Goal: Task Accomplishment & Management: Manage account settings

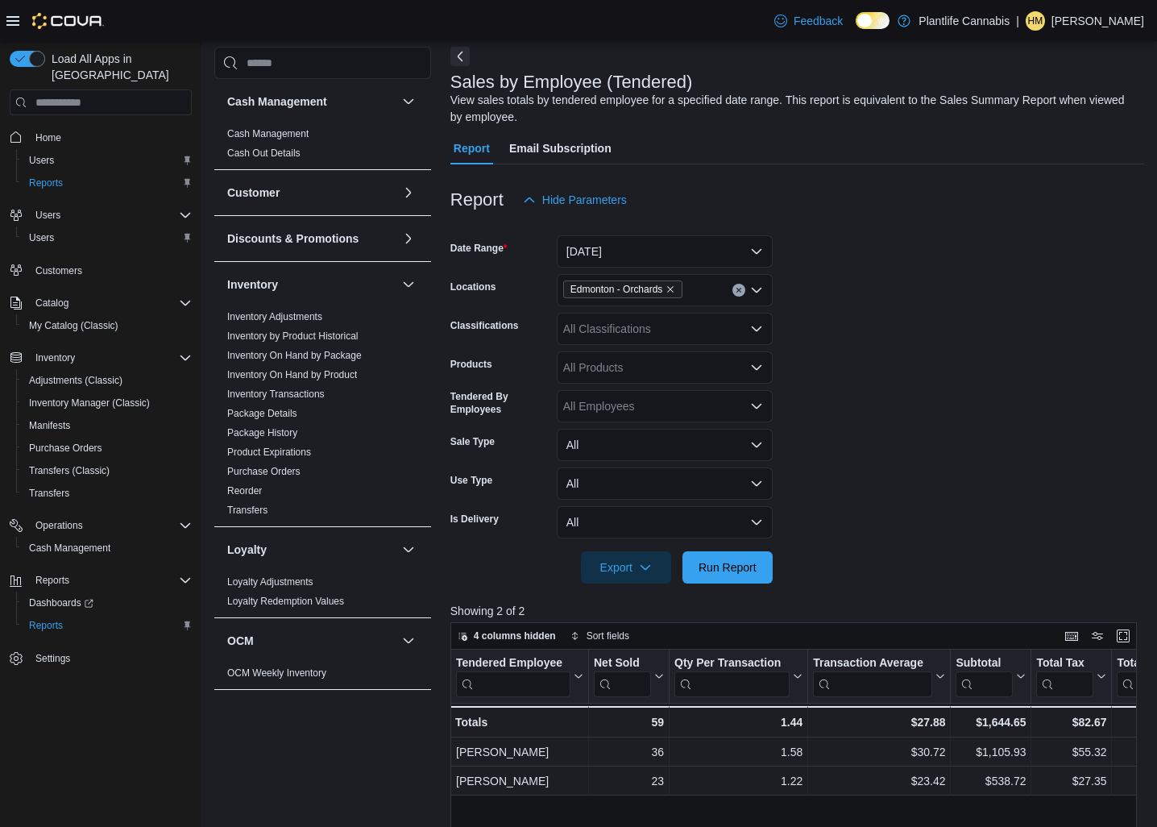
scroll to position [522, 0]
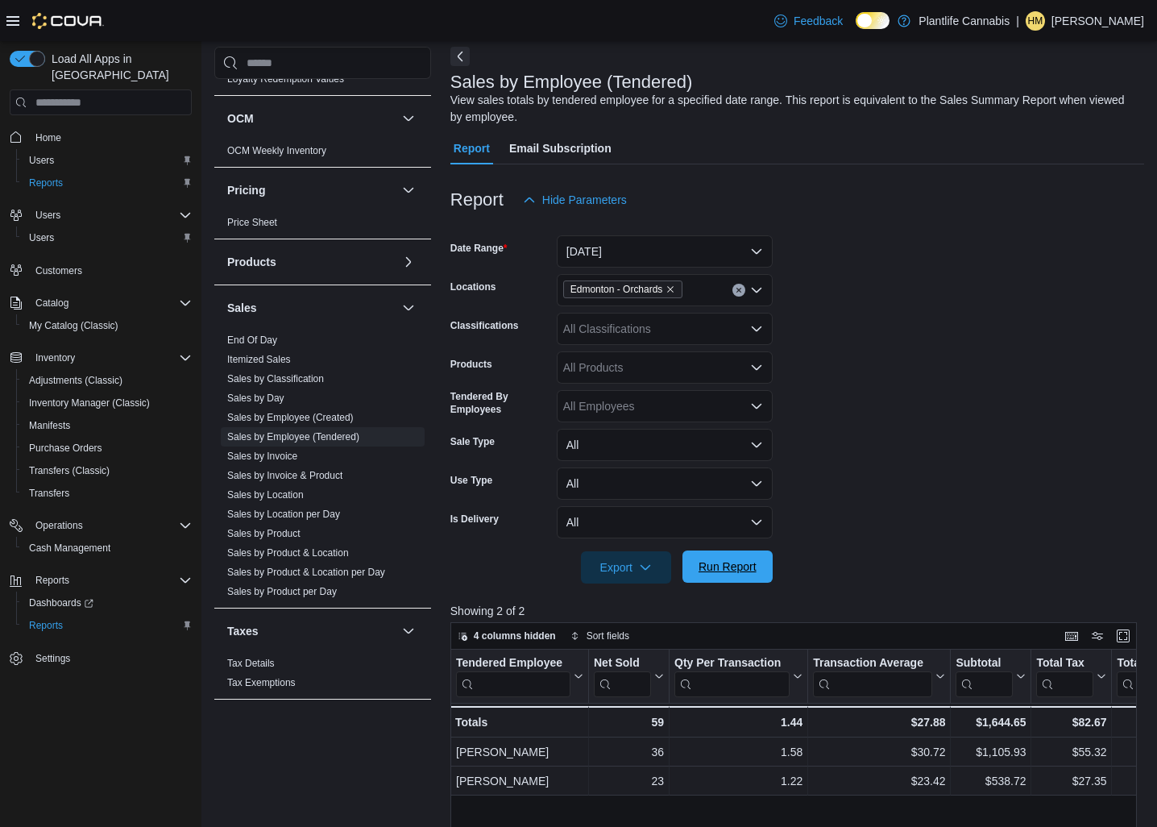
click at [730, 571] on span "Run Report" at bounding box center [728, 567] width 58 height 16
click at [740, 565] on span "Run Report" at bounding box center [728, 567] width 58 height 16
click at [755, 564] on span "Run Report" at bounding box center [728, 567] width 58 height 16
click at [761, 582] on span "Run Report" at bounding box center [727, 566] width 71 height 32
click at [729, 561] on span "Run Report" at bounding box center [728, 567] width 58 height 16
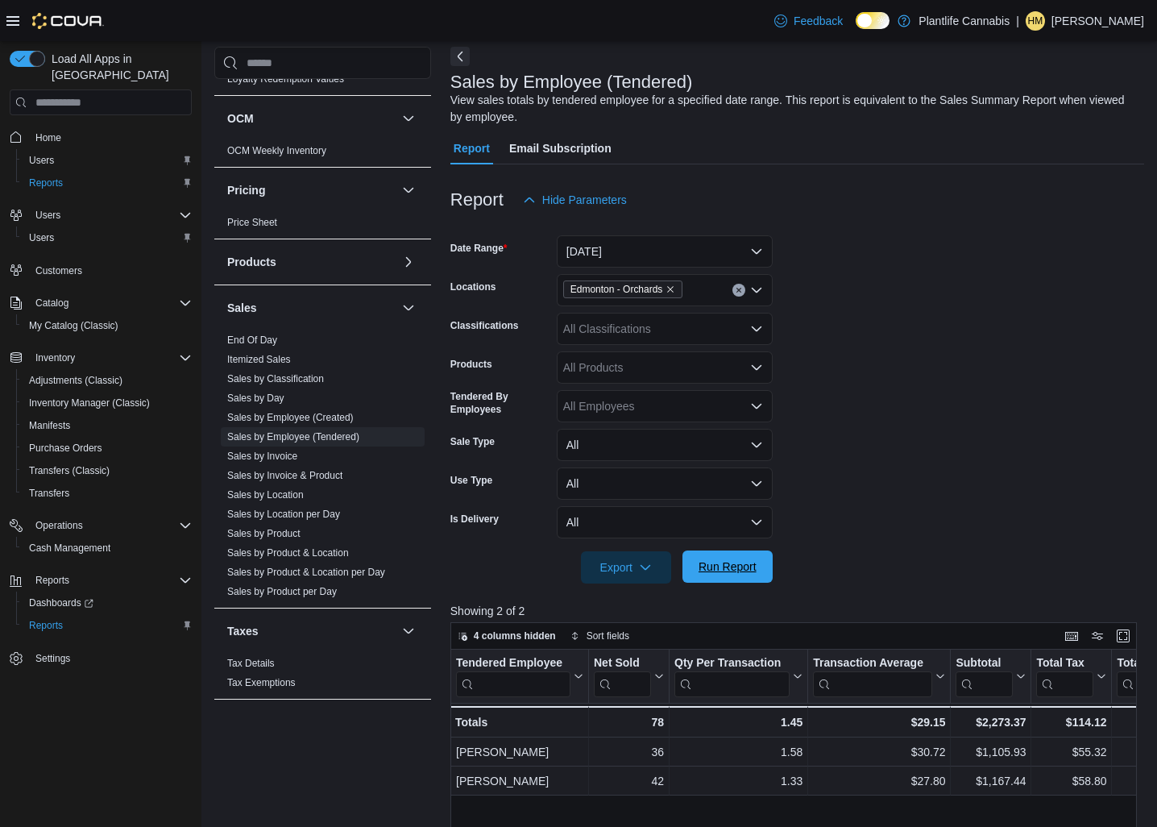
click at [711, 574] on span "Run Report" at bounding box center [728, 567] width 58 height 16
drag, startPoint x: 711, startPoint y: 574, endPoint x: 752, endPoint y: 573, distance: 41.1
click at [711, 574] on span "Run Report" at bounding box center [728, 567] width 58 height 16
drag, startPoint x: 713, startPoint y: 579, endPoint x: 1071, endPoint y: 383, distance: 407.9
click at [713, 579] on span "Run Report" at bounding box center [727, 567] width 71 height 32
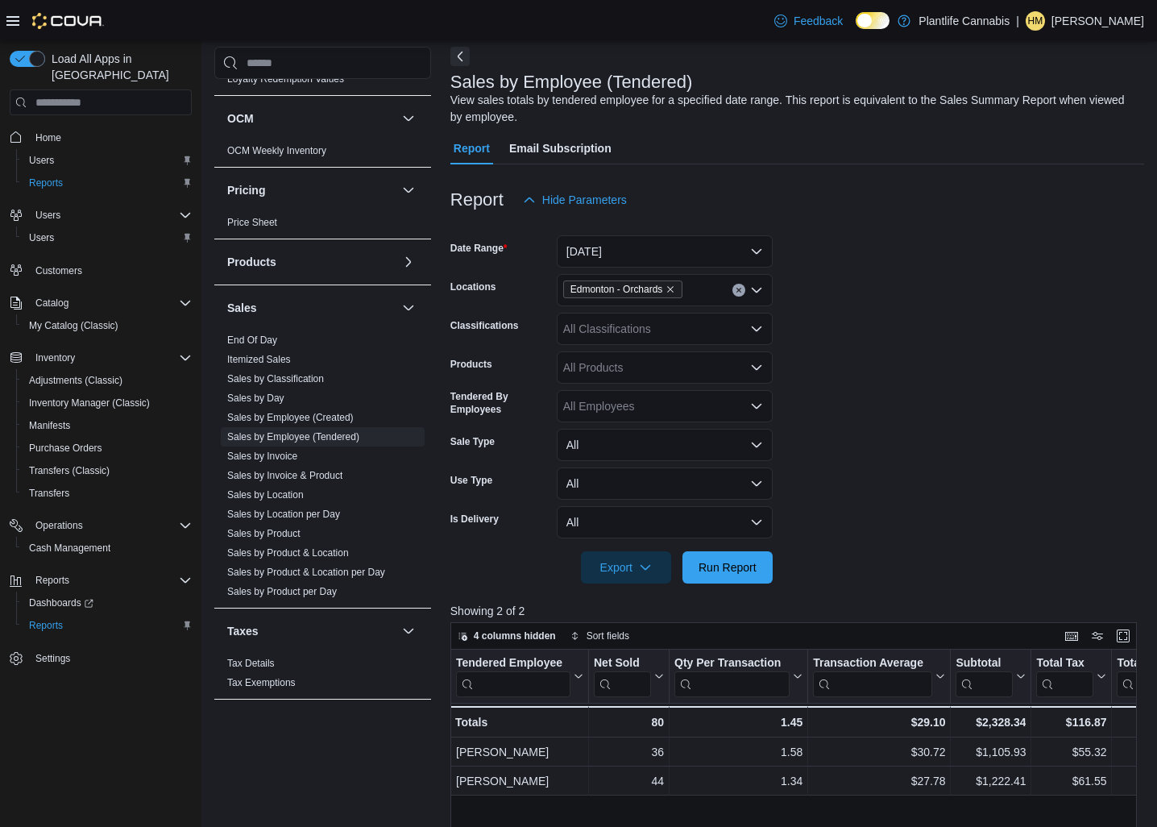
click at [750, 337] on div "All Classifications" at bounding box center [665, 329] width 216 height 32
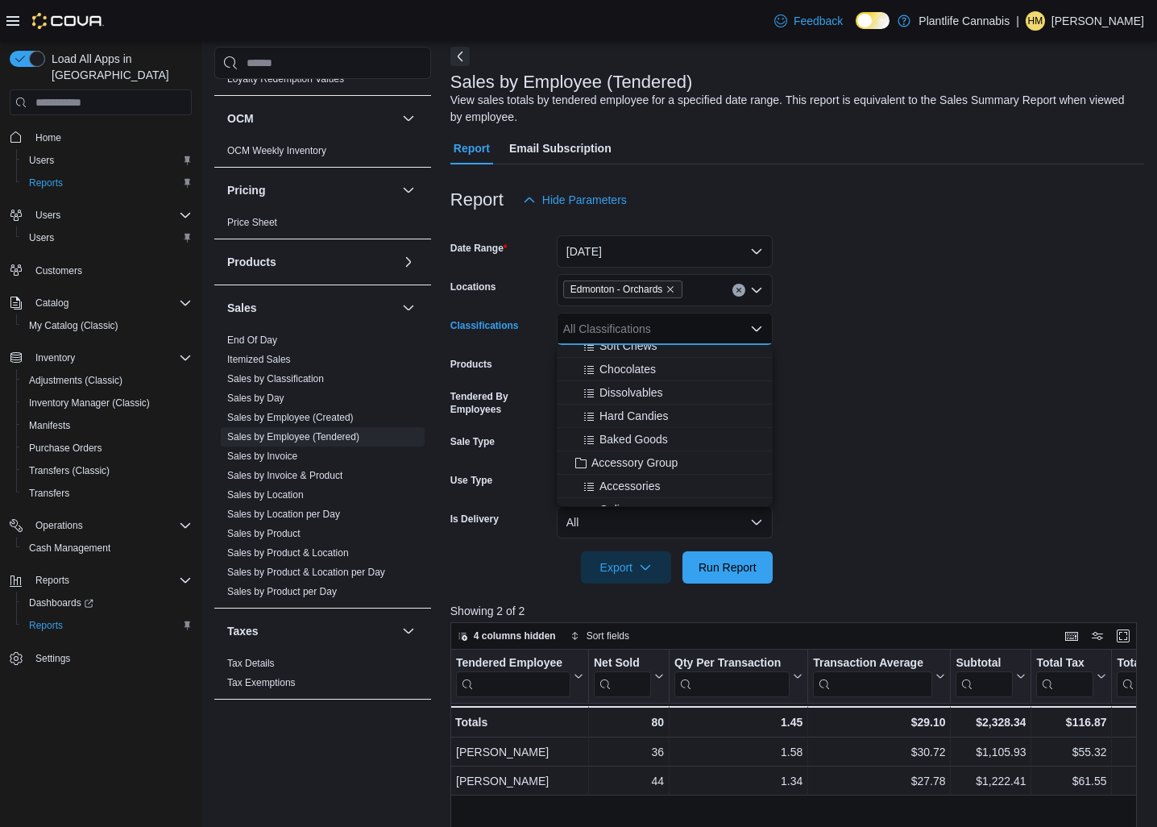
scroll to position [135, 0]
click at [666, 462] on span "Accessory Group" at bounding box center [635, 455] width 86 height 16
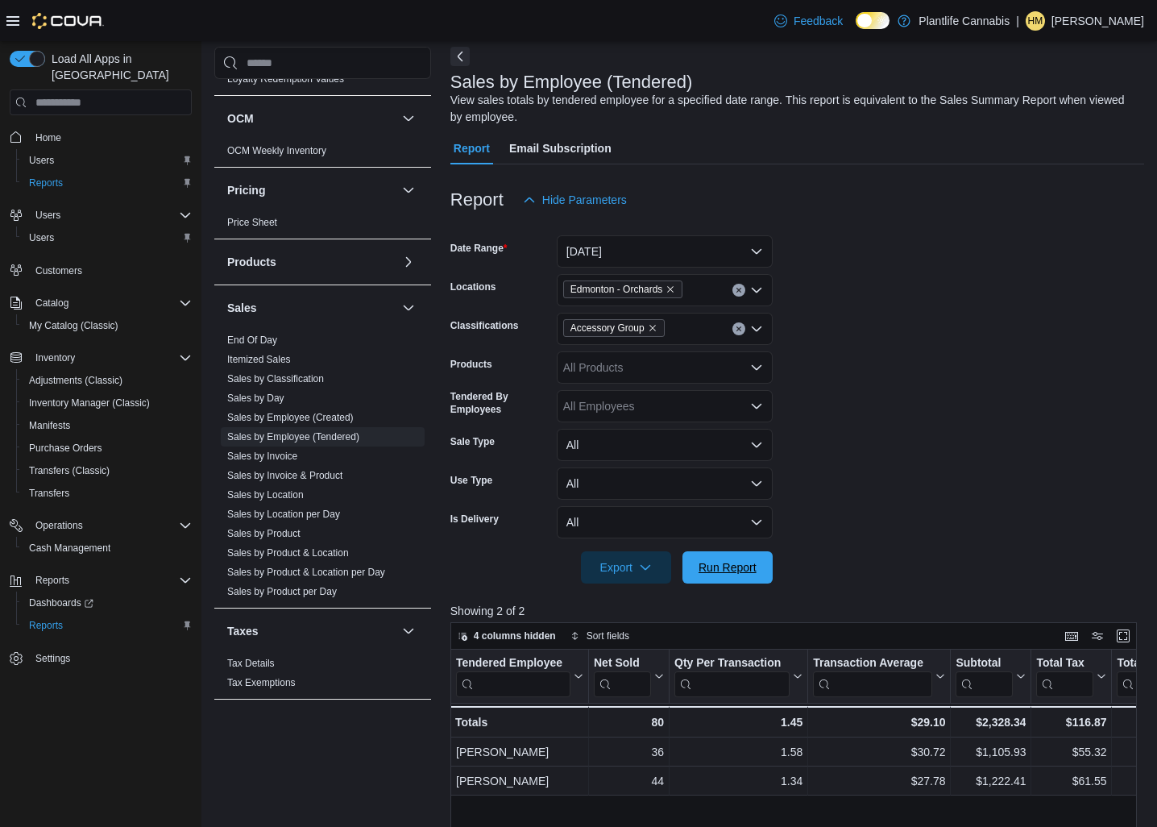
click at [702, 551] on div "Export Run Report" at bounding box center [612, 567] width 322 height 32
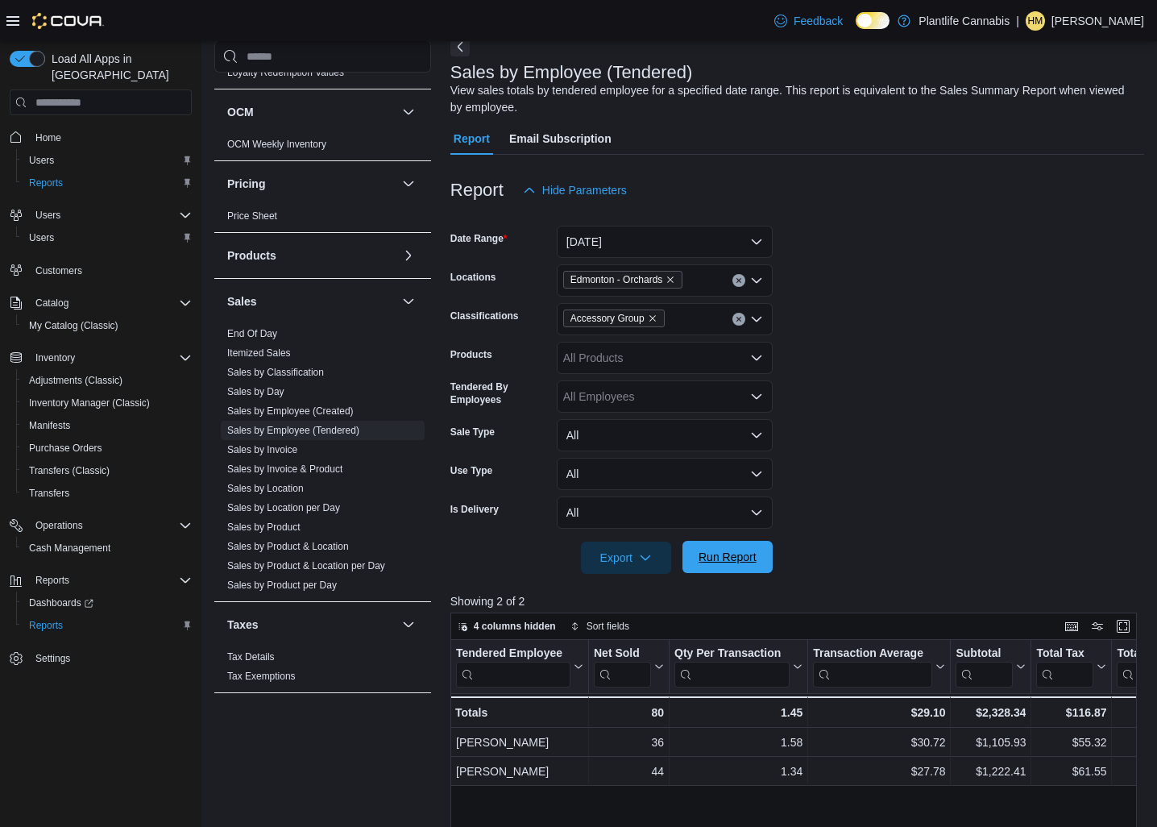
click at [754, 565] on span "Run Report" at bounding box center [728, 557] width 58 height 16
click at [735, 322] on button "Clear input" at bounding box center [739, 319] width 13 height 13
click at [735, 322] on div "Accessory Group" at bounding box center [665, 319] width 216 height 32
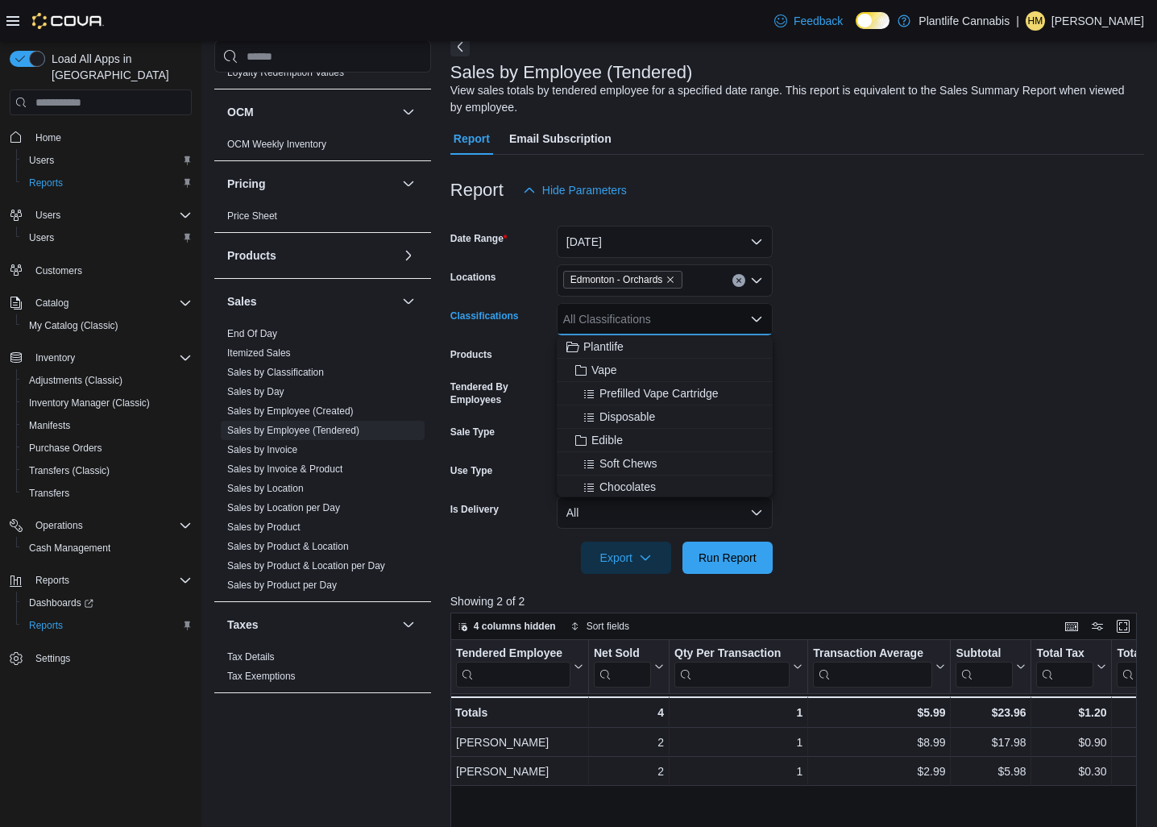
click at [712, 577] on div at bounding box center [798, 583] width 694 height 19
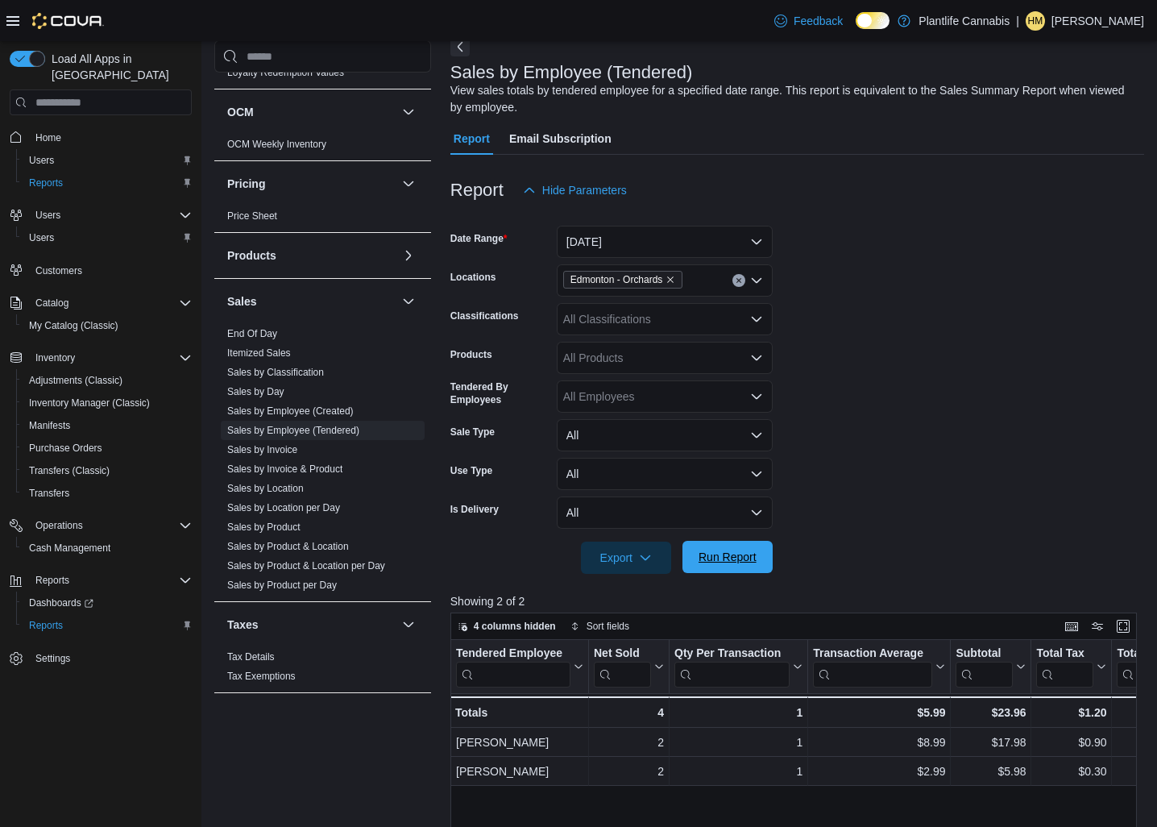
scroll to position [84, 0]
click at [717, 568] on span "Run Report" at bounding box center [727, 555] width 71 height 32
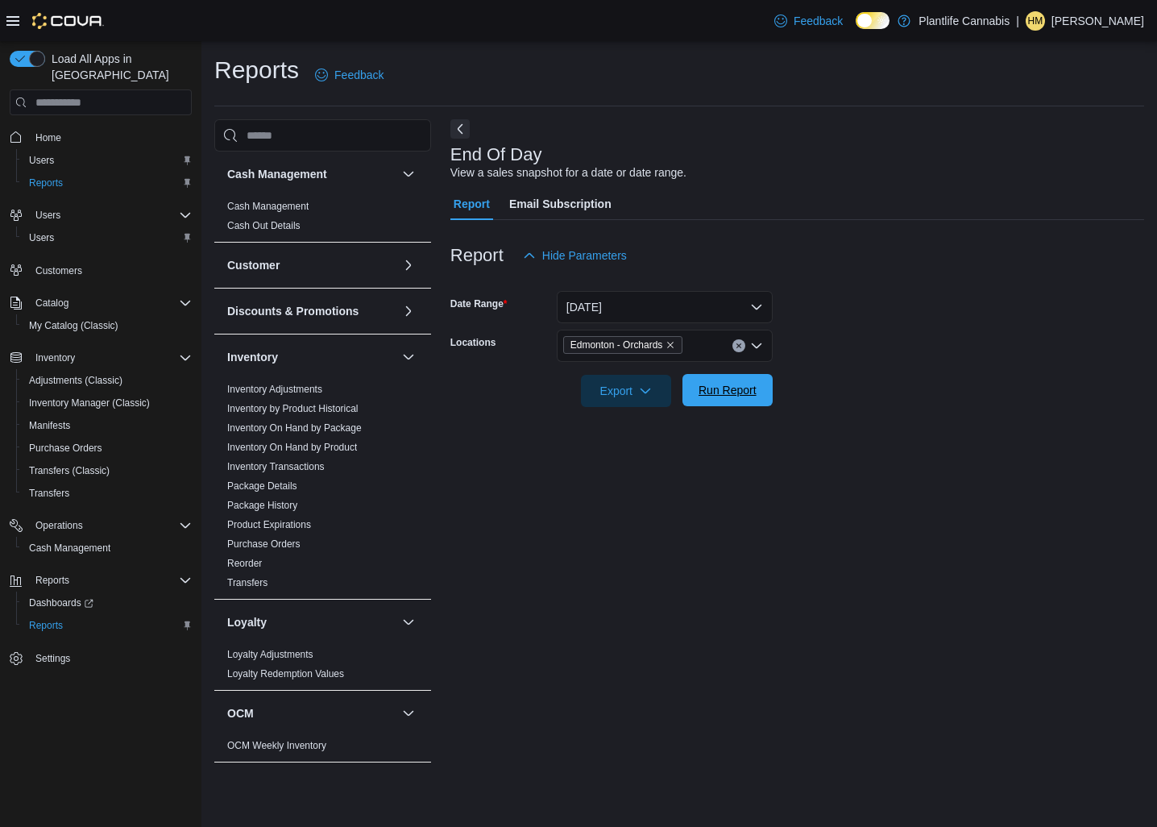
click at [722, 398] on span "Run Report" at bounding box center [727, 390] width 71 height 32
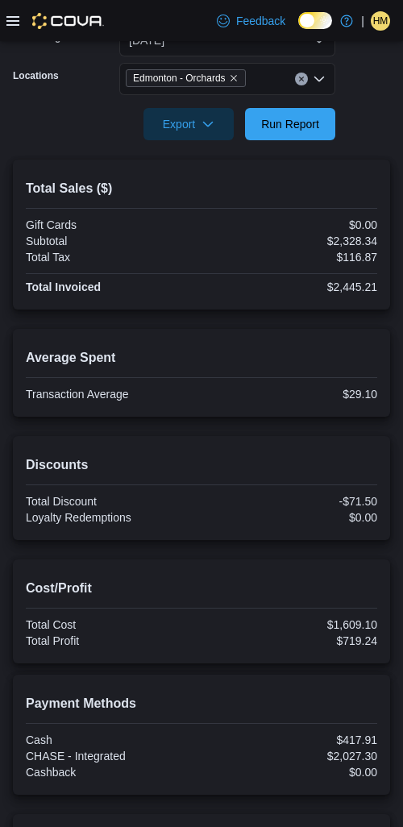
scroll to position [62, 0]
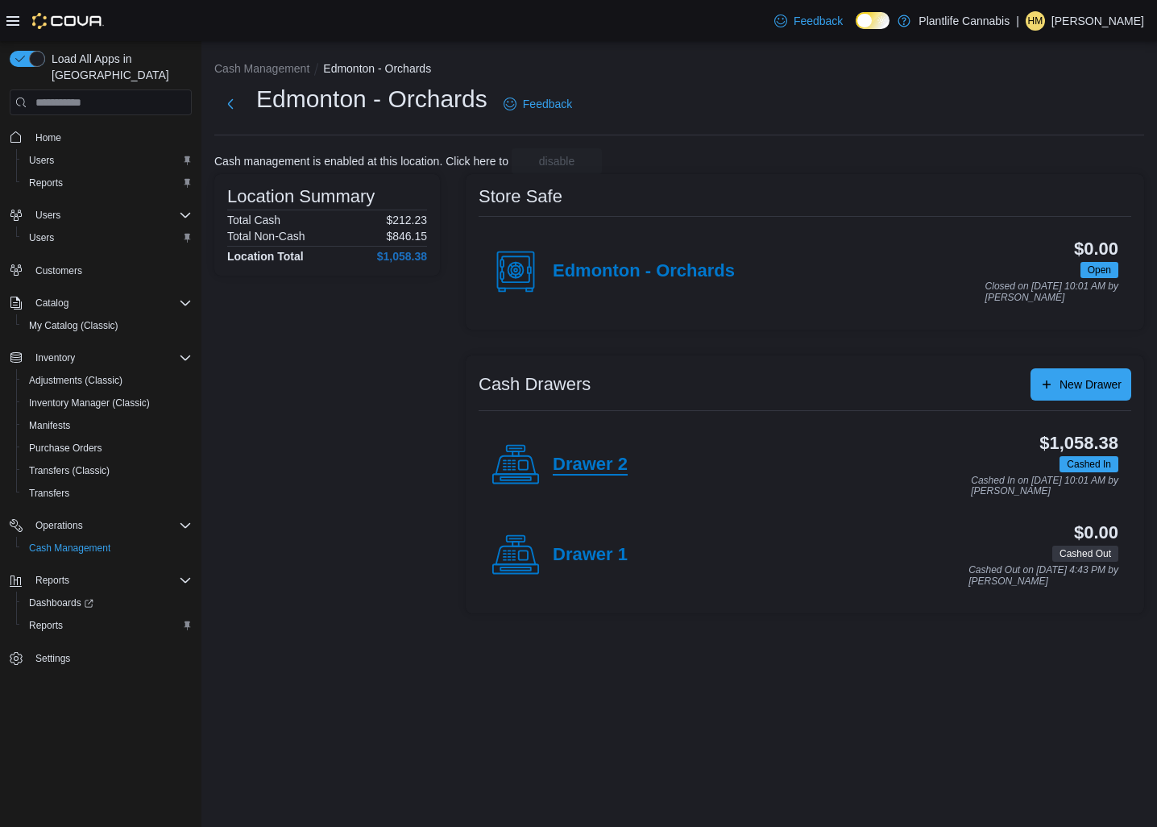
click at [607, 455] on h4 "Drawer 2" at bounding box center [590, 465] width 75 height 21
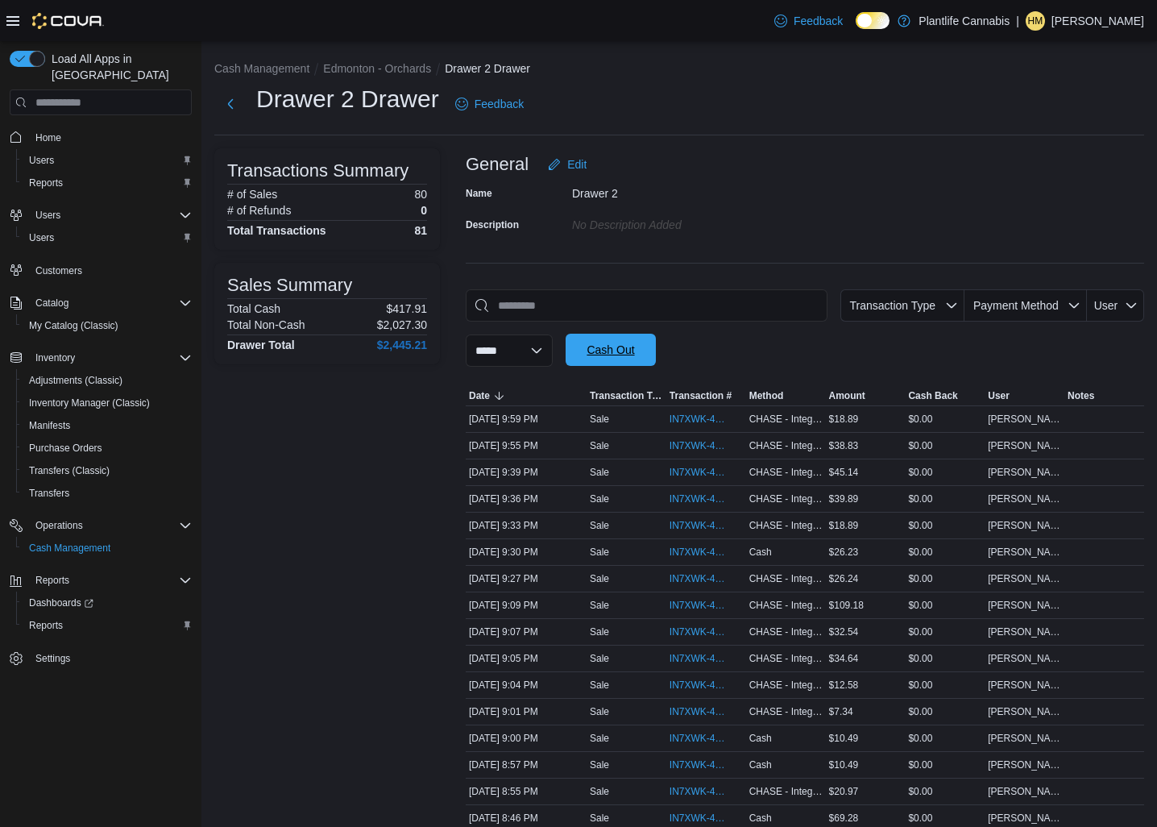
click at [634, 346] on span "Cash Out" at bounding box center [611, 350] width 48 height 16
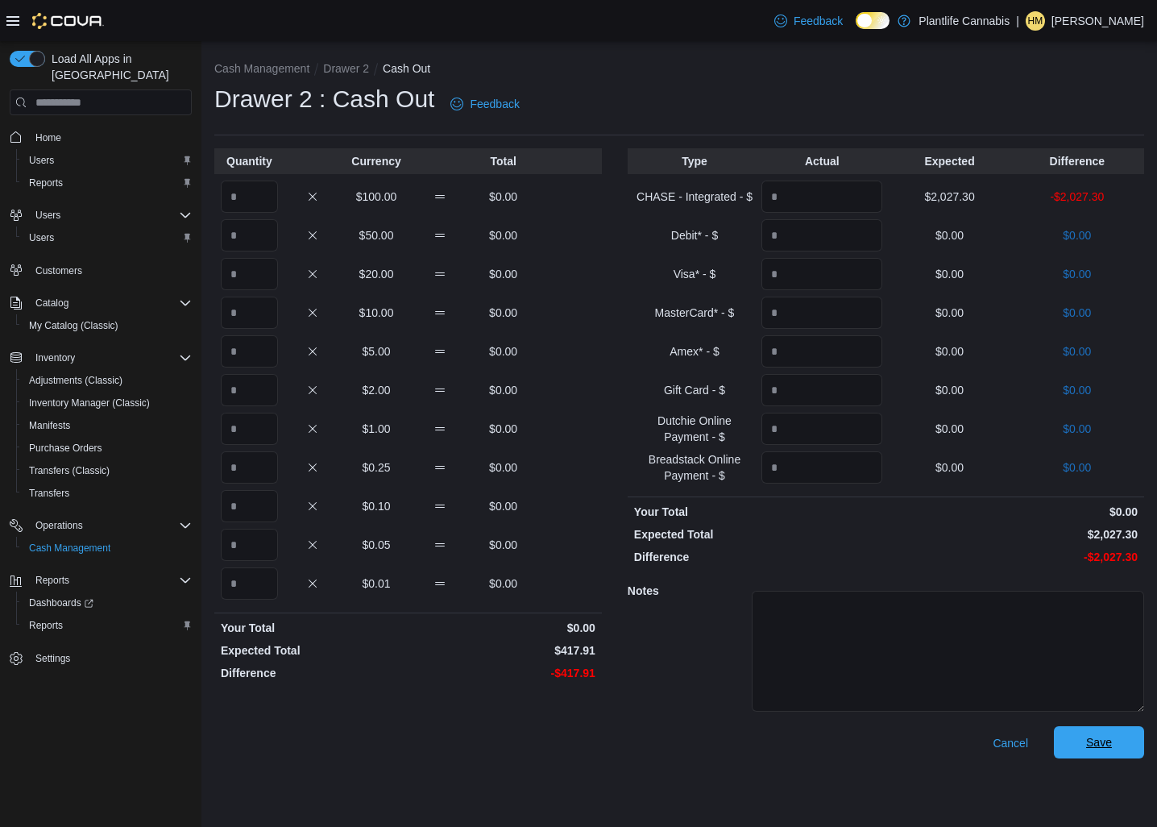
click at [1091, 741] on span "Save" at bounding box center [1099, 742] width 26 height 16
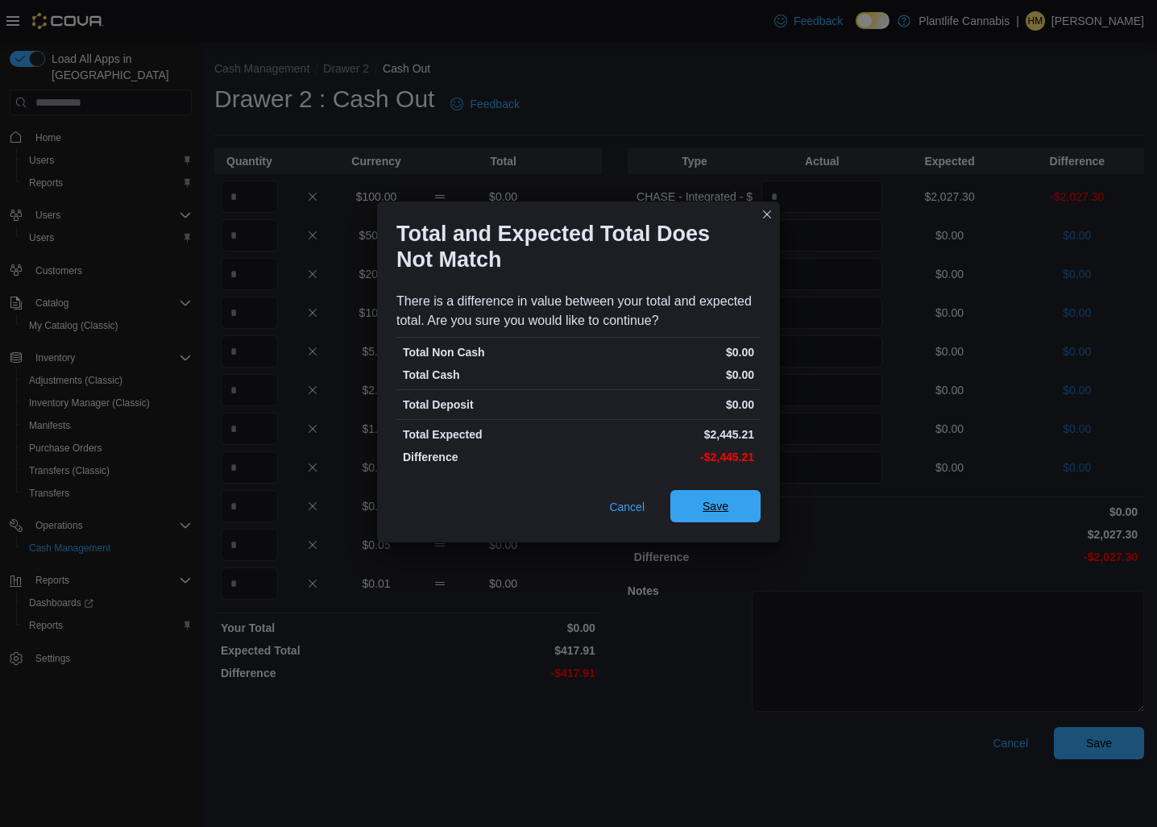
click at [700, 501] on span "Save" at bounding box center [715, 506] width 71 height 32
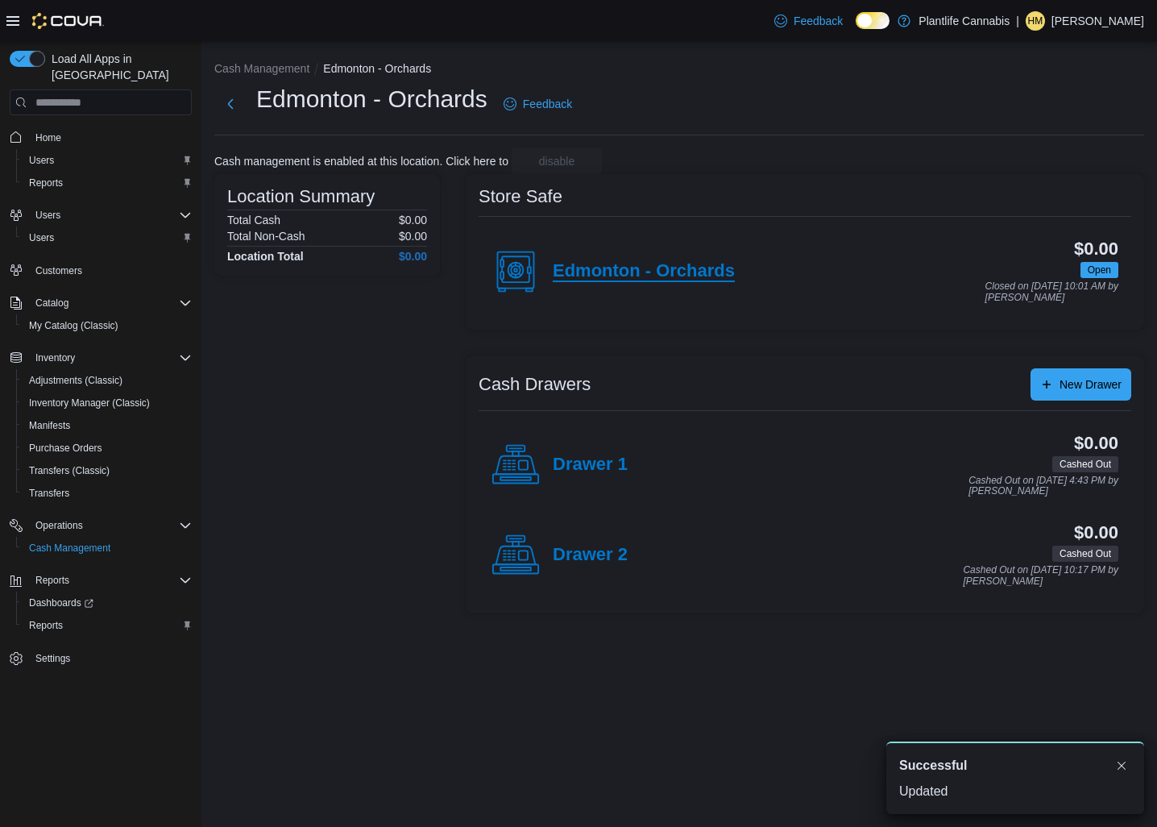
click at [642, 274] on h4 "Edmonton - Orchards" at bounding box center [644, 271] width 182 height 21
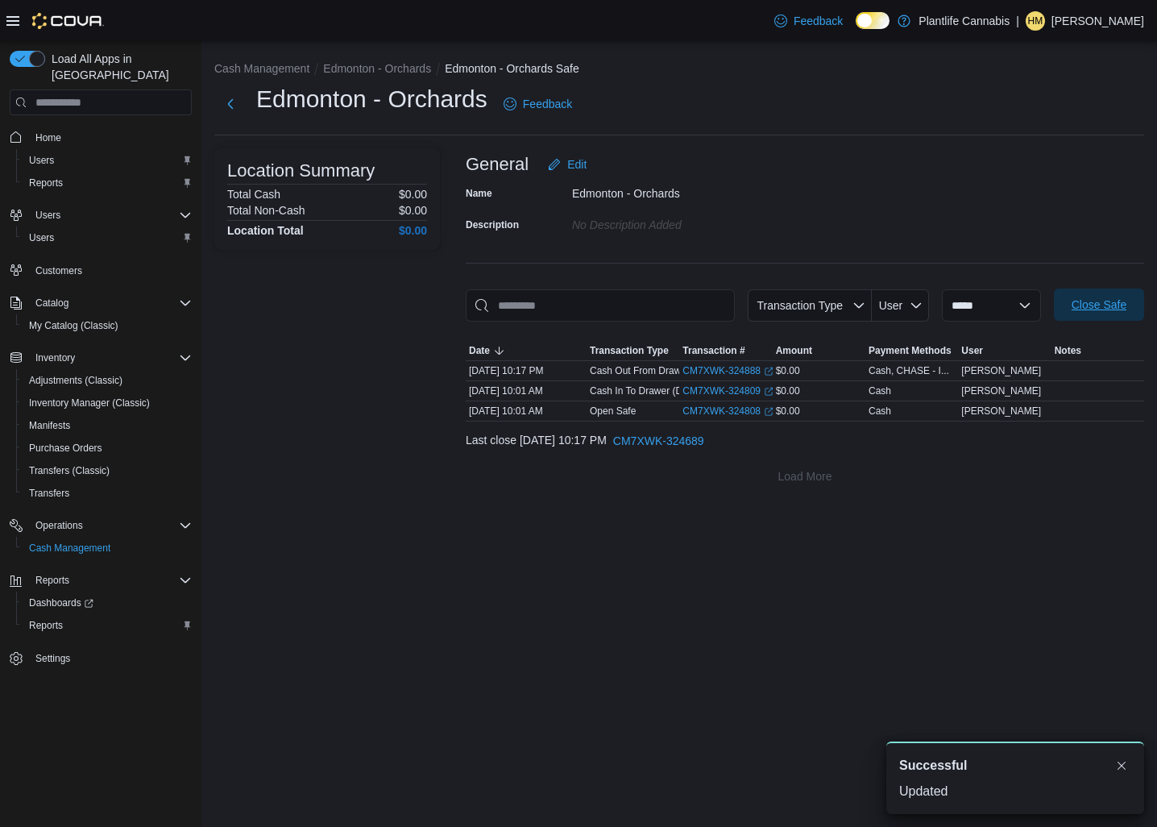
click at [1111, 299] on span "Close Safe" at bounding box center [1099, 305] width 55 height 16
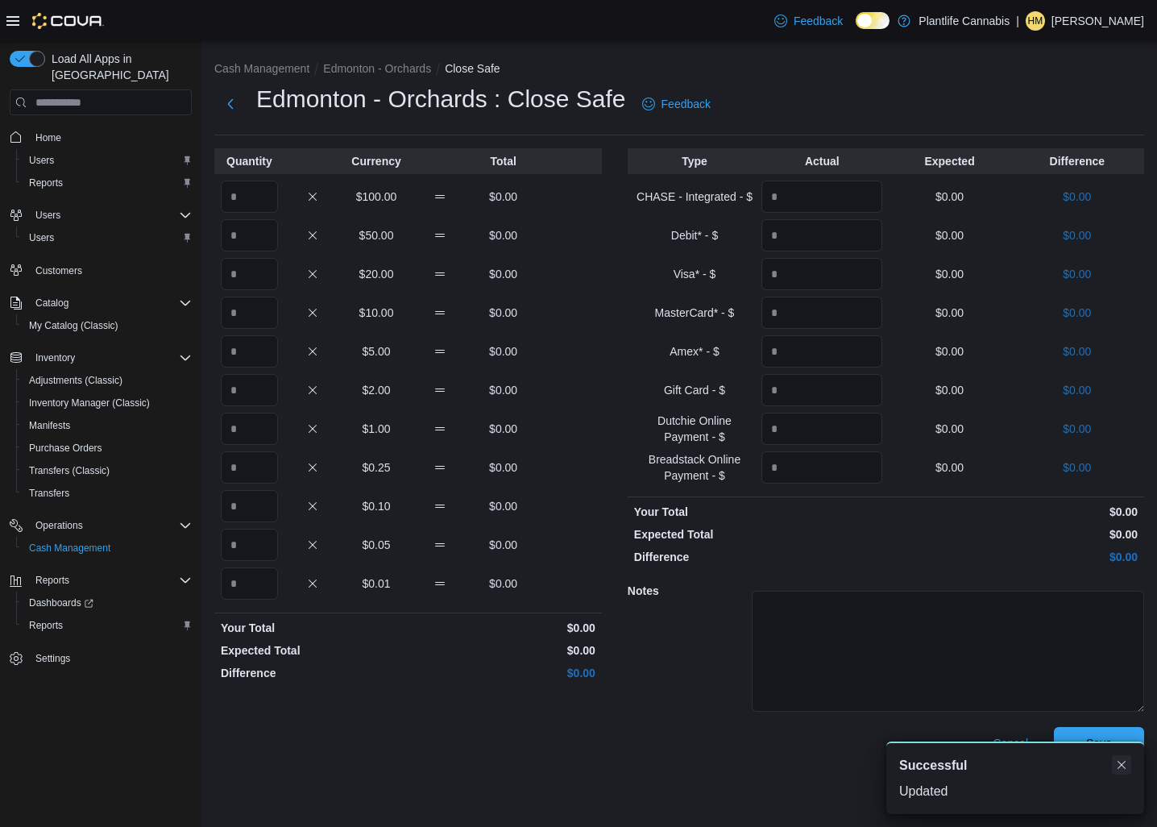
click at [1122, 762] on button "Dismiss toast" at bounding box center [1121, 764] width 19 height 19
click at [1098, 736] on span "Save" at bounding box center [1099, 743] width 26 height 16
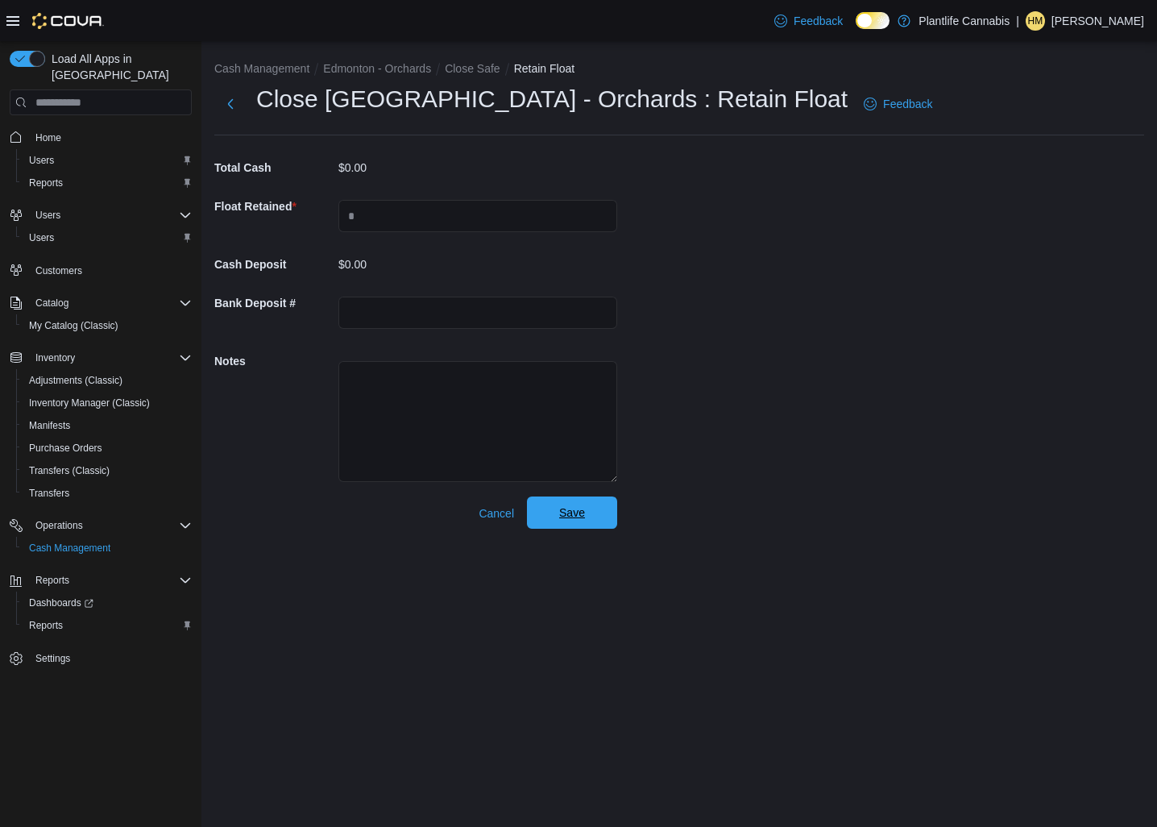
click at [573, 505] on span "Save" at bounding box center [572, 513] width 26 height 16
